Goal: Transaction & Acquisition: Purchase product/service

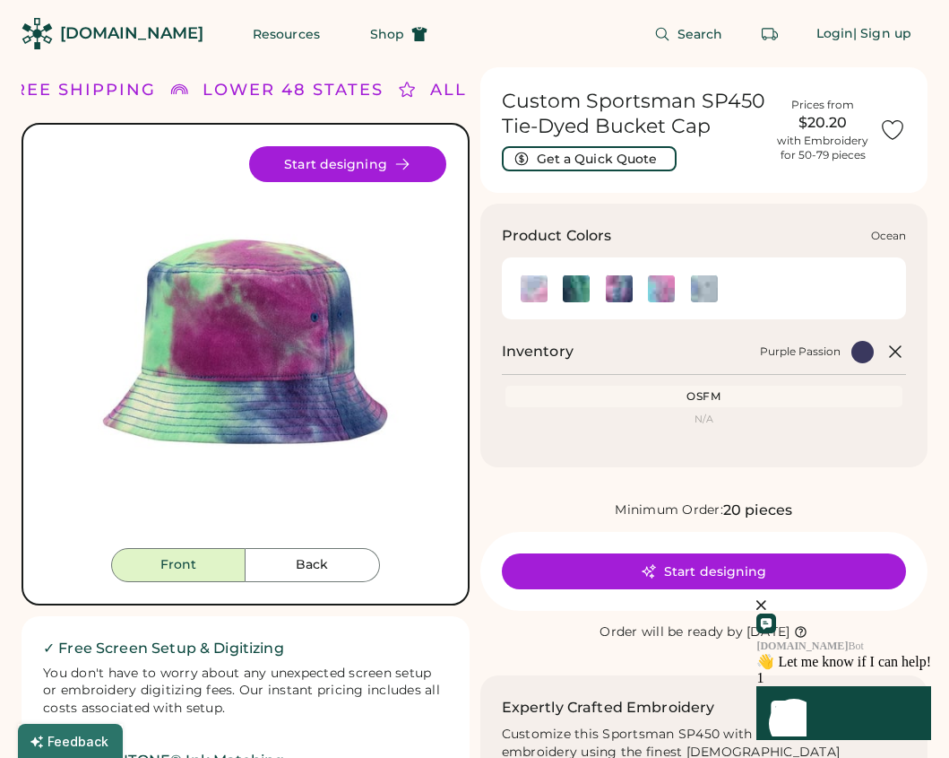
click at [567, 283] on img at bounding box center [576, 288] width 27 height 27
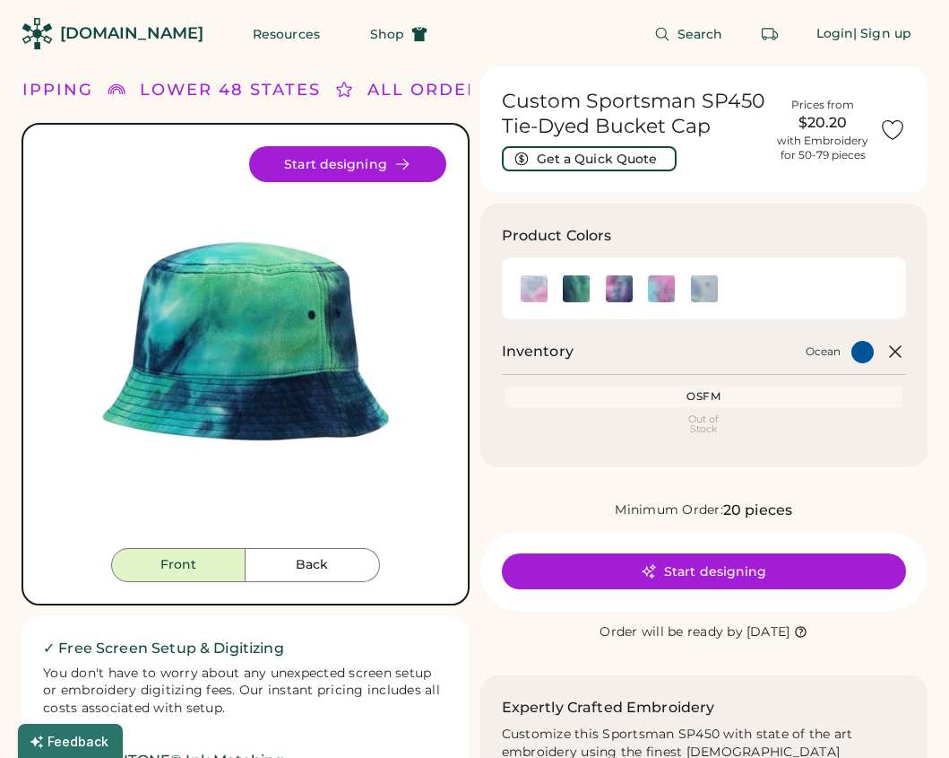
click at [723, 390] on div "OSFM" at bounding box center [704, 396] width 391 height 14
click at [704, 283] on img at bounding box center [704, 288] width 27 height 27
click at [661, 286] on img at bounding box center [661, 288] width 27 height 27
click at [626, 282] on img at bounding box center [619, 288] width 27 height 27
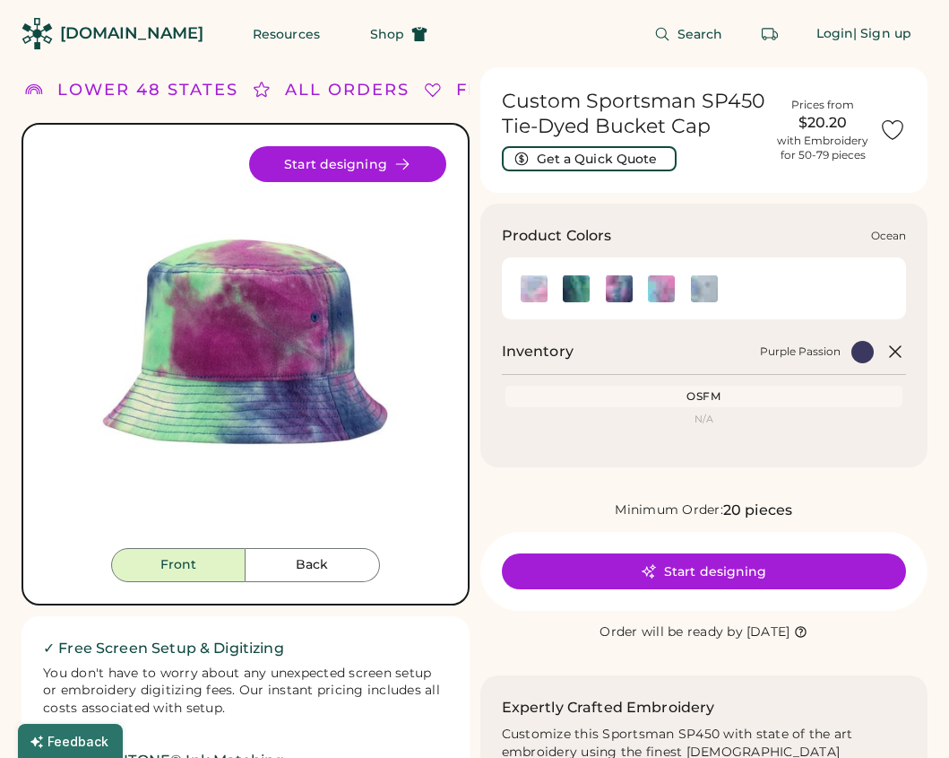
click at [585, 274] on div at bounding box center [576, 287] width 27 height 27
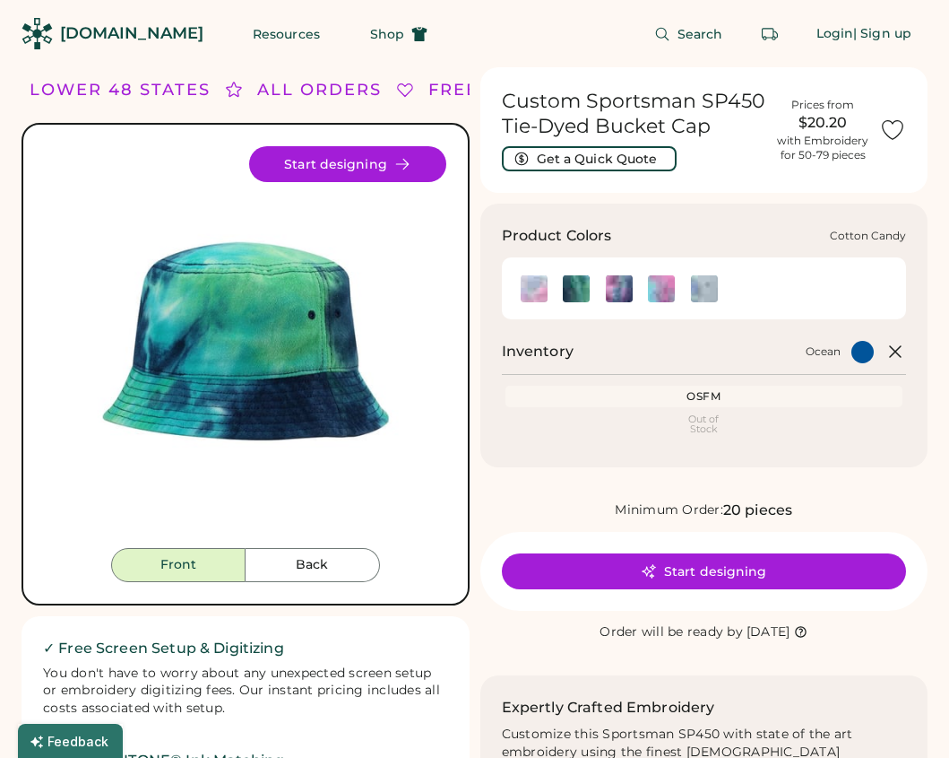
click at [546, 283] on img at bounding box center [534, 288] width 27 height 27
